Goal: Complete application form

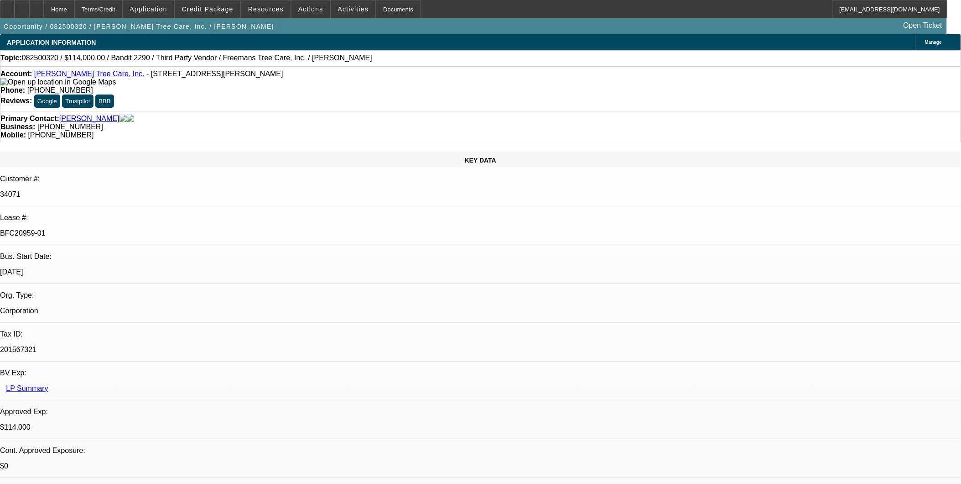
select select "0"
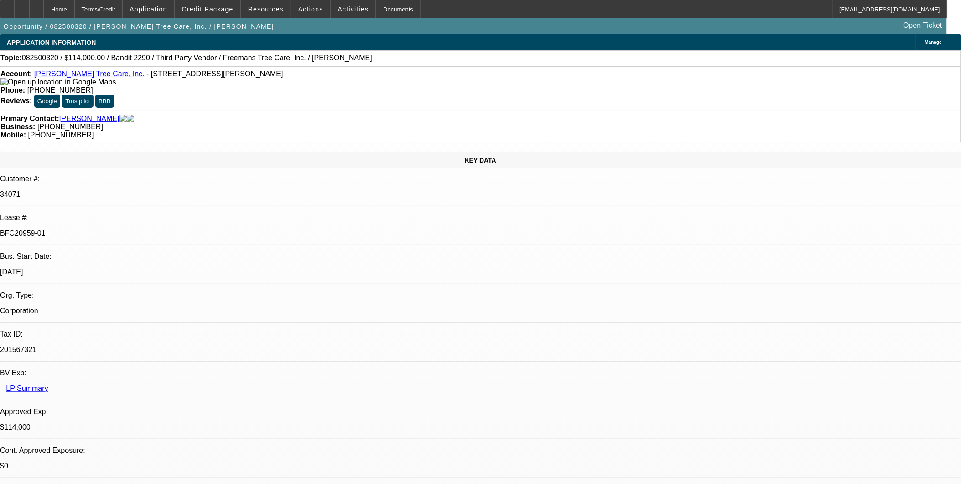
select select "0"
select select "2"
select select "0"
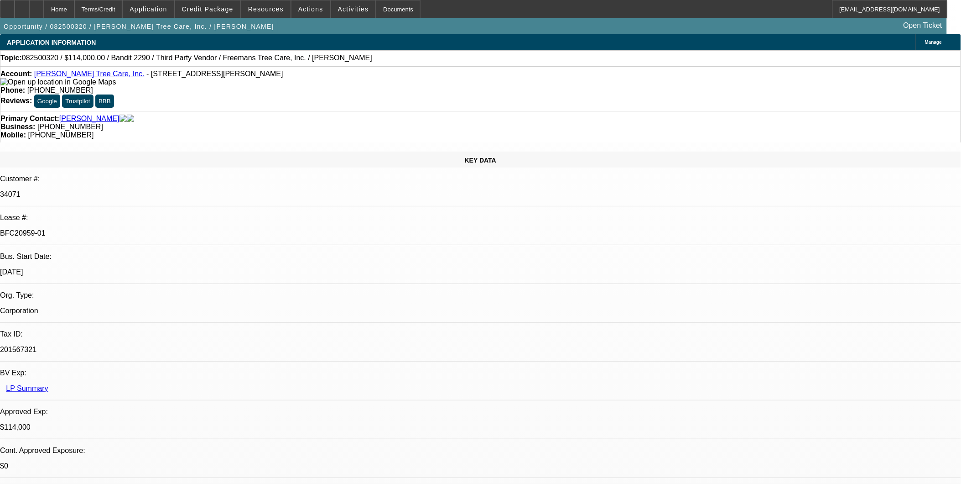
select select "2"
select select "0"
select select "1"
select select "6"
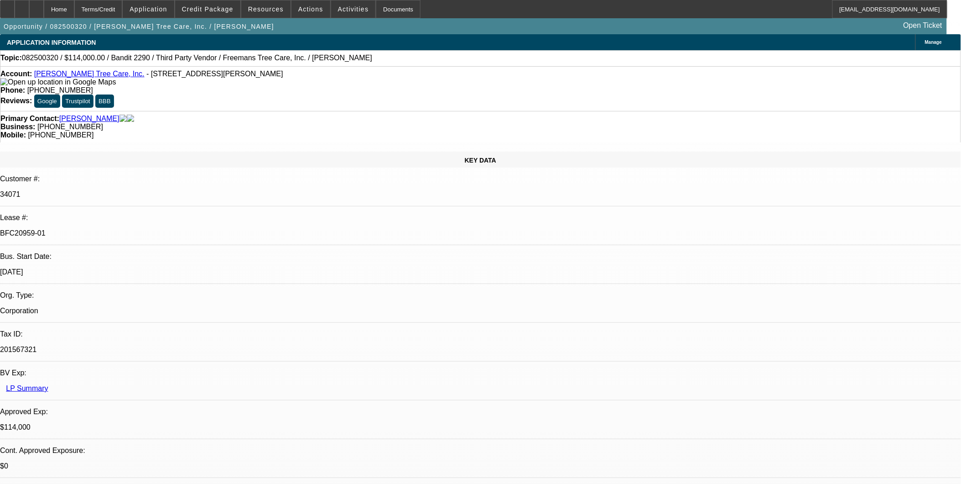
select select "1"
select select "6"
select select "1"
select select "2"
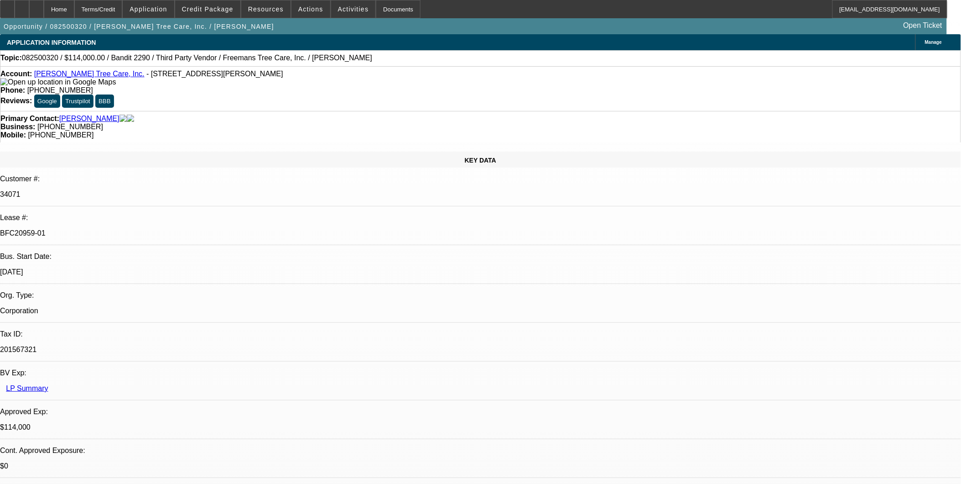
select select "6"
select select "1"
select select "2"
select select "6"
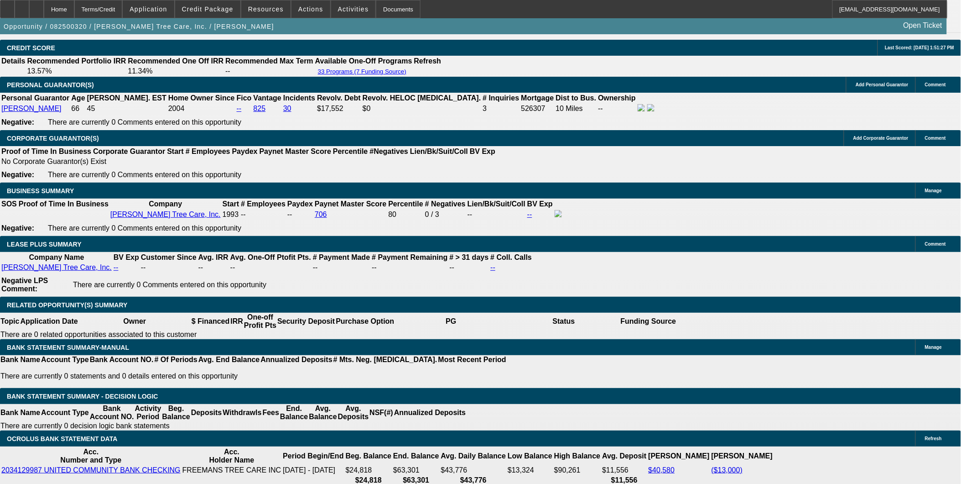
scroll to position [1314, 0]
